Goal: Contribute content: Add original content to the website for others to see

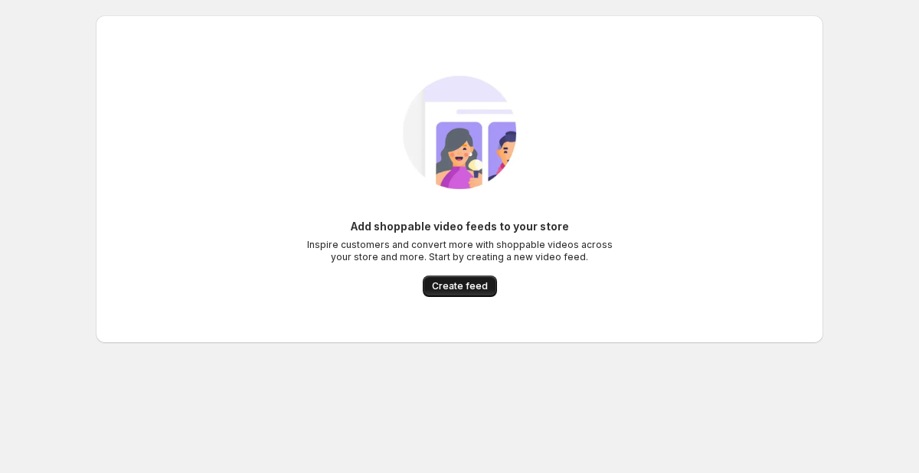
click at [472, 284] on span "Create feed" at bounding box center [460, 286] width 56 height 12
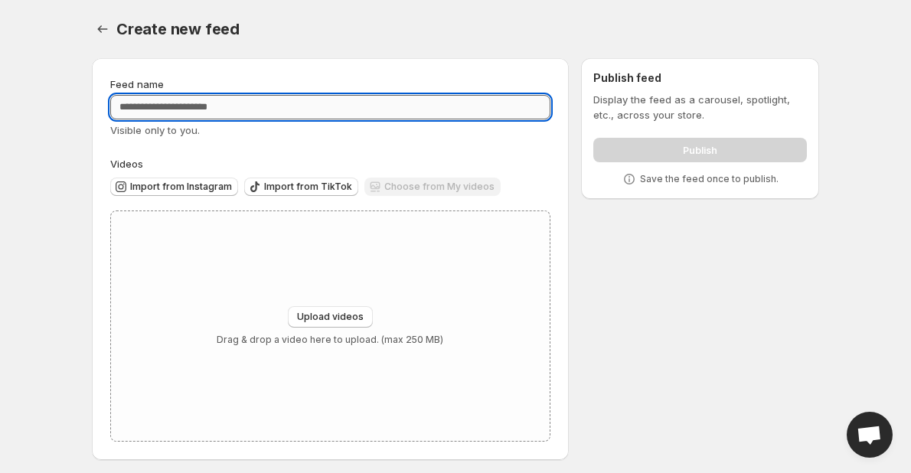
click at [308, 105] on input "Feed name" at bounding box center [330, 107] width 440 height 25
type input "**********"
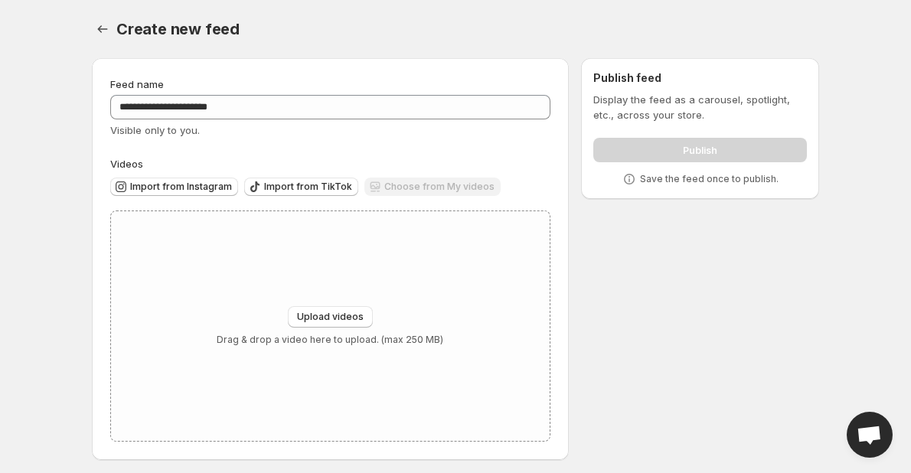
click at [354, 155] on div "**********" at bounding box center [330, 259] width 440 height 365
click at [389, 191] on div "Choose from My videos" at bounding box center [433, 188] width 136 height 21
click at [309, 322] on span "Upload videos" at bounding box center [330, 317] width 67 height 12
type input "**********"
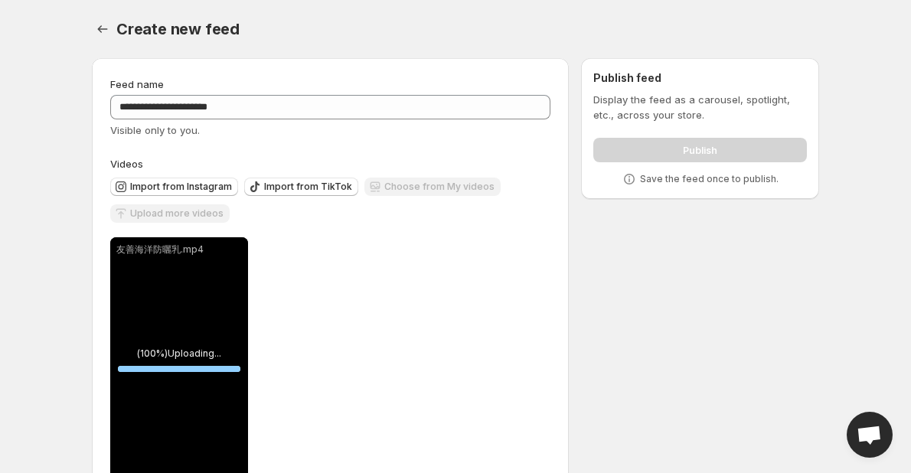
scroll to position [47, 0]
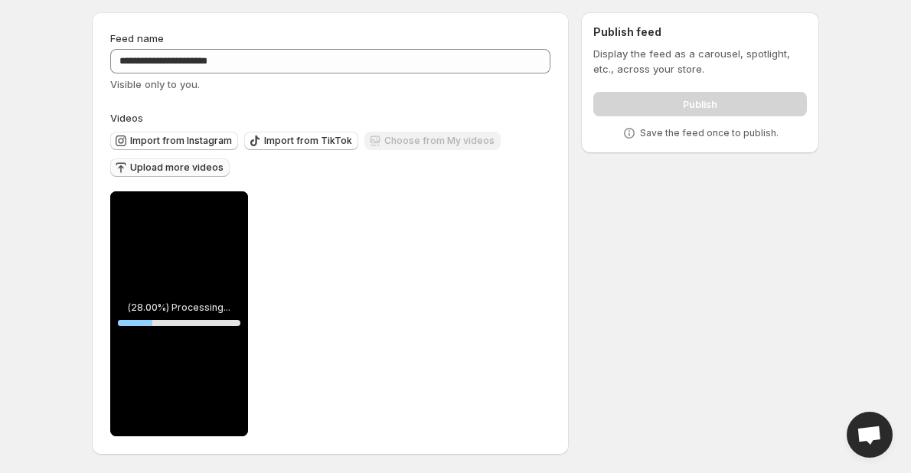
click at [157, 162] on span "Upload more videos" at bounding box center [176, 168] width 93 height 12
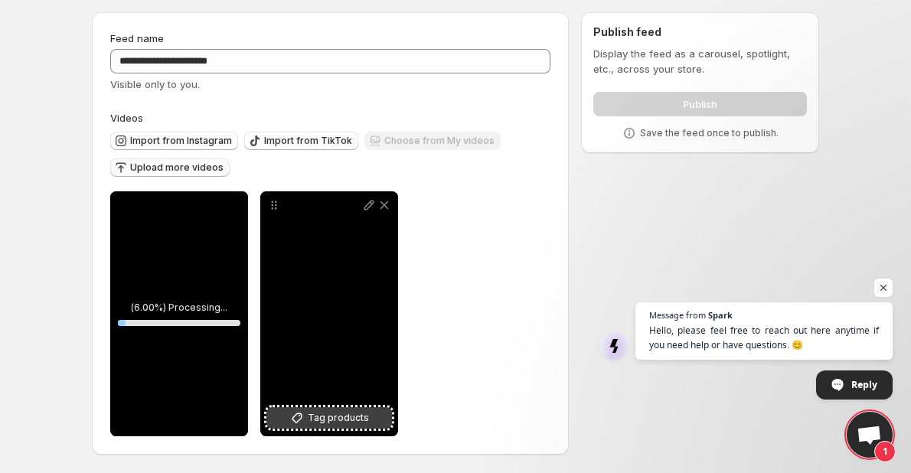
click at [355, 414] on span "Tag products" at bounding box center [338, 417] width 61 height 15
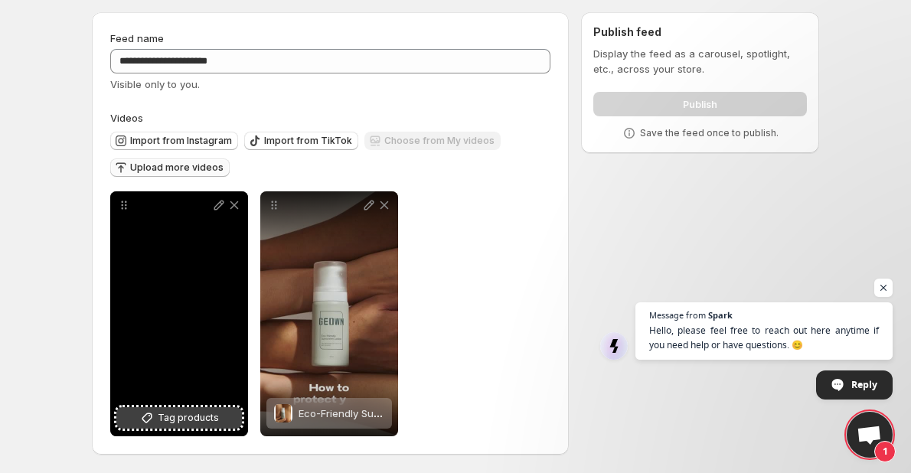
click at [204, 407] on button "Tag products" at bounding box center [179, 417] width 126 height 21
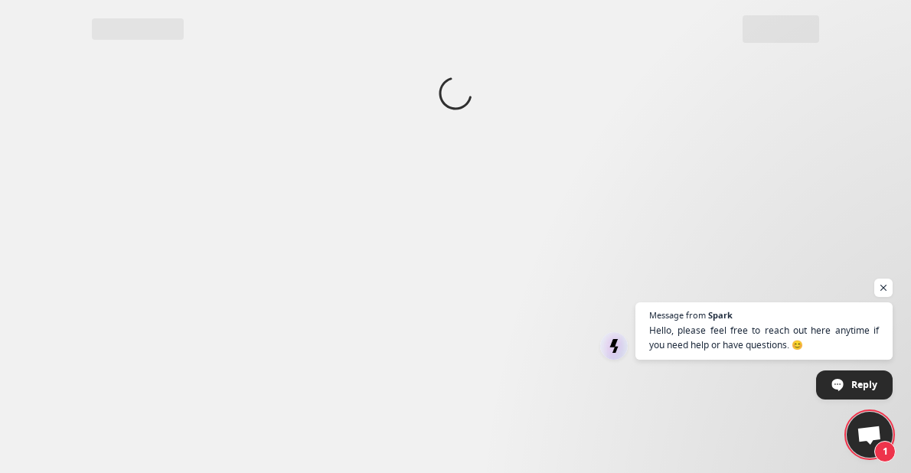
scroll to position [0, 0]
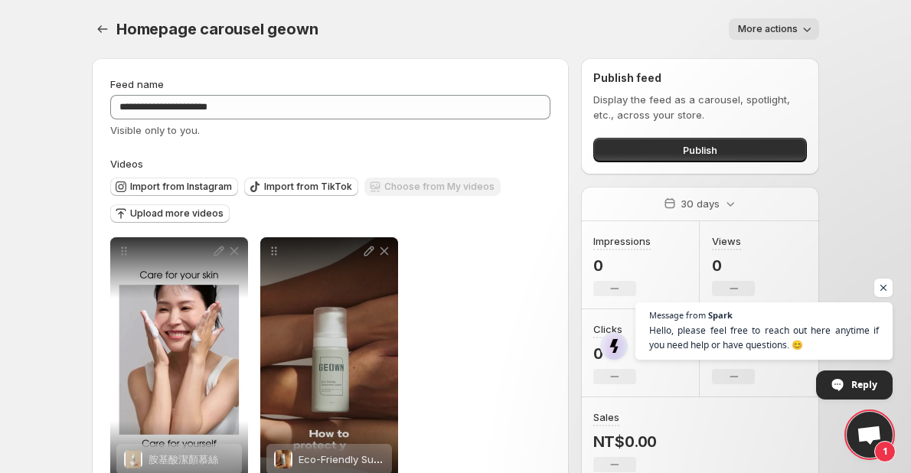
scroll to position [47, 0]
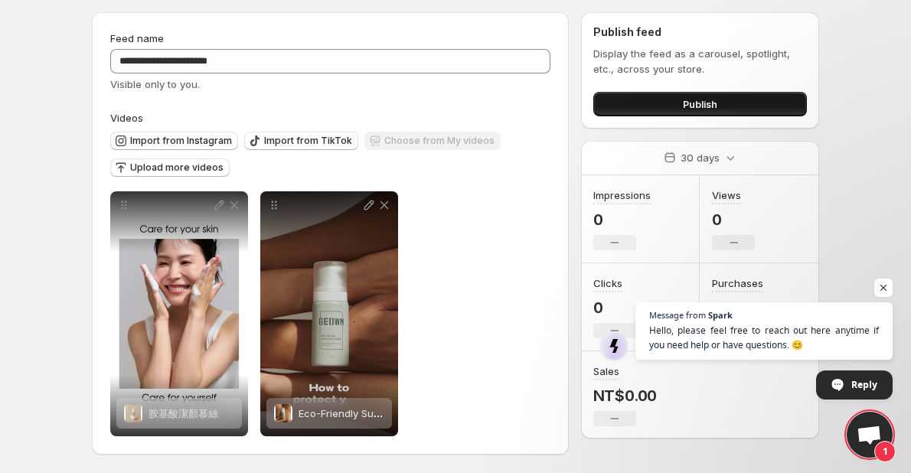
click at [678, 102] on button "Publish" at bounding box center [701, 104] width 214 height 25
click at [646, 92] on button "Publish" at bounding box center [701, 104] width 214 height 25
click at [637, 99] on button "Publish" at bounding box center [701, 104] width 214 height 25
